Goal: Task Accomplishment & Management: Manage account settings

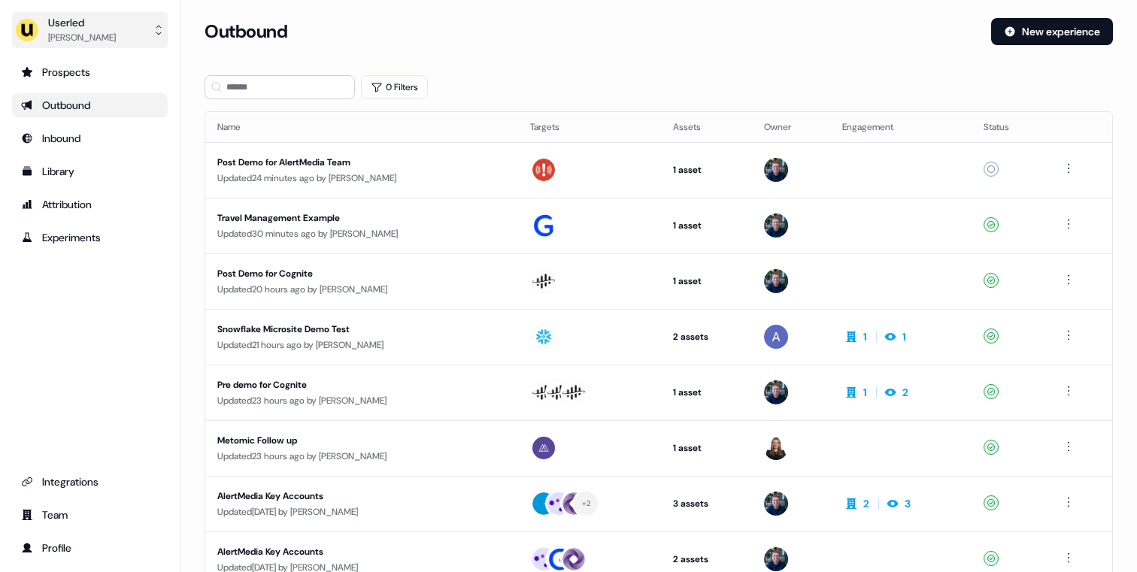
click at [144, 33] on button "Userled [PERSON_NAME]" at bounding box center [90, 30] width 156 height 36
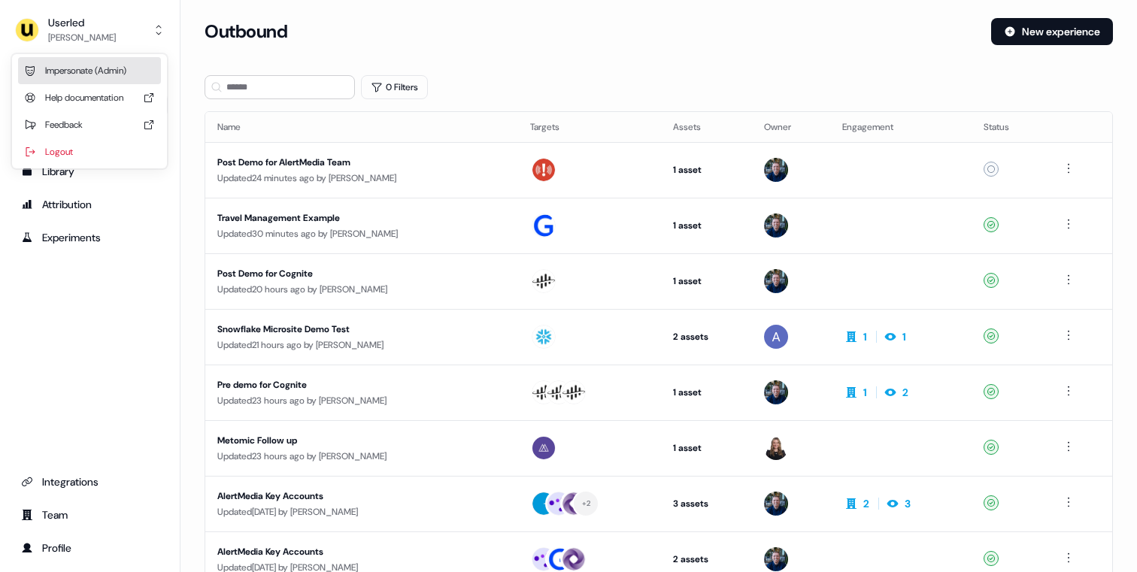
click at [116, 73] on div "Impersonate (Admin)" at bounding box center [89, 70] width 143 height 27
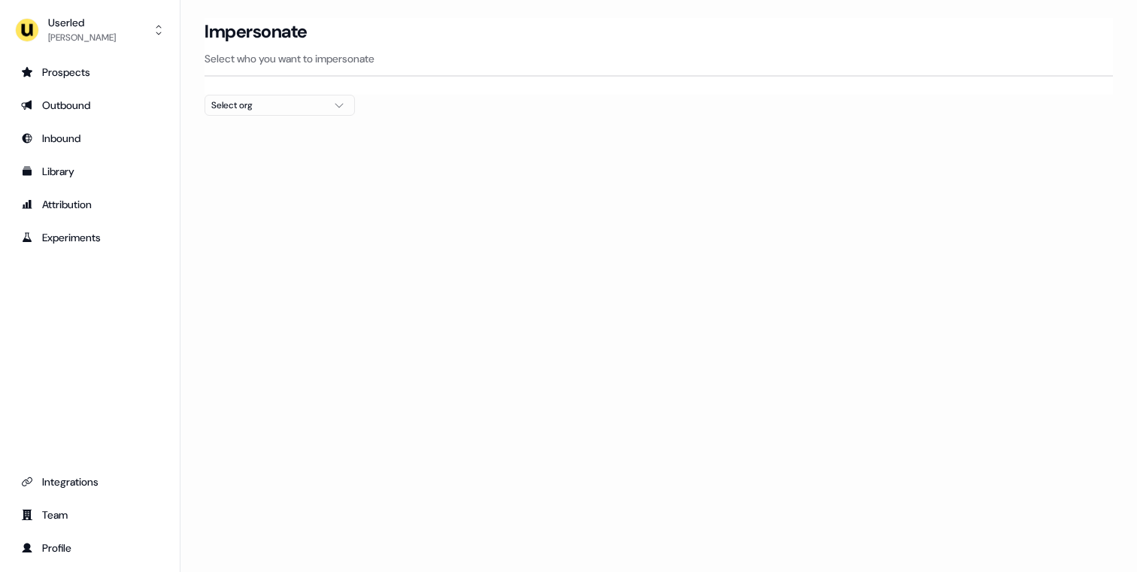
click at [290, 106] on div "Select org" at bounding box center [267, 105] width 113 height 15
type input "****"
click at [237, 156] on div "ADvendio" at bounding box center [279, 159] width 149 height 24
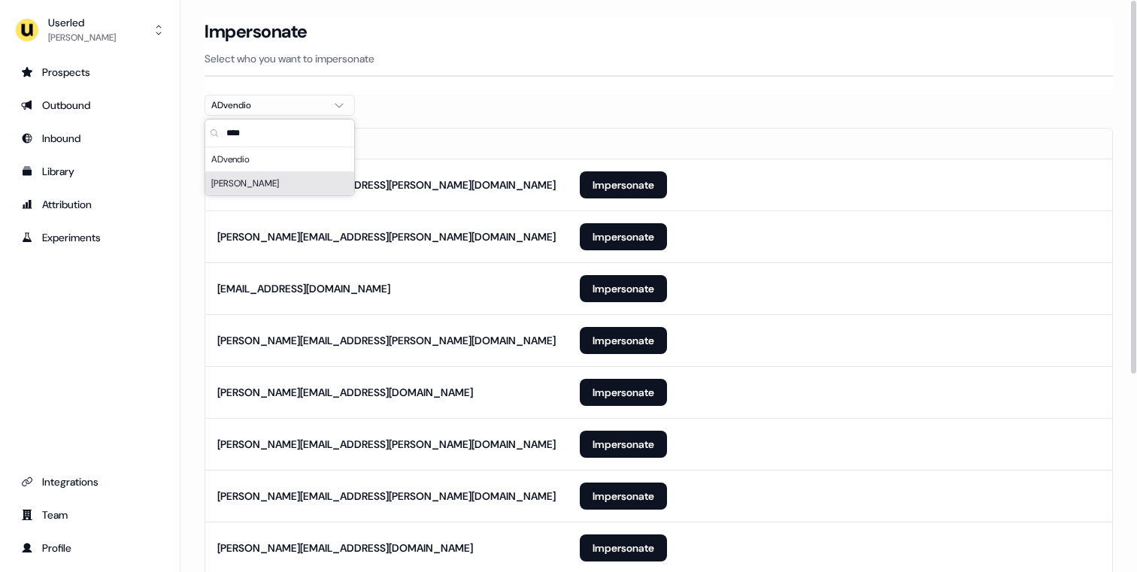
click at [190, 229] on section "Loading... Impersonate Select who you want to impersonate ADvendio Email [PERSO…" at bounding box center [658, 447] width 956 height 858
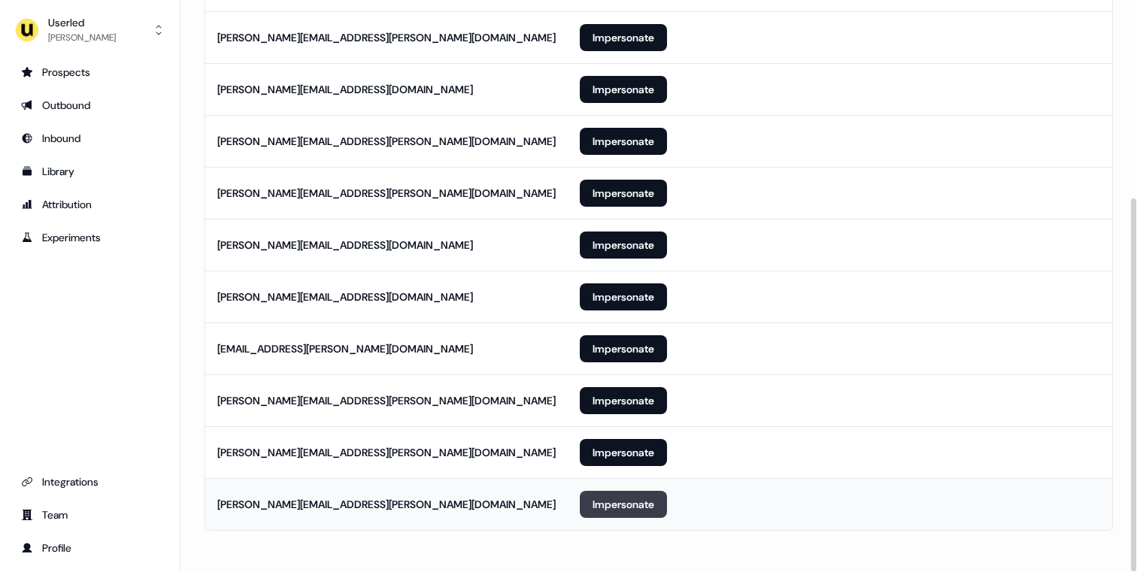
click at [601, 505] on button "Impersonate" at bounding box center [623, 504] width 87 height 27
